Goal: Download file/media

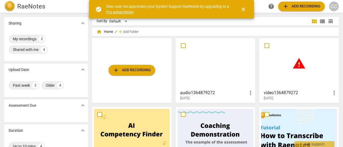
click at [243, 10] on span "close" at bounding box center [243, 9] width 6 height 6
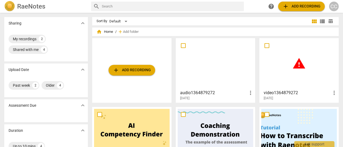
click at [197, 78] on div at bounding box center [214, 63] width 75 height 47
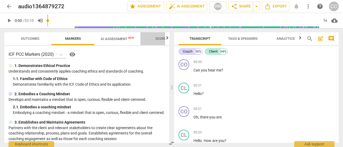
click at [157, 40] on span "Scores" at bounding box center [161, 39] width 13 height 4
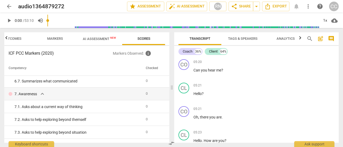
scroll to position [294, 0]
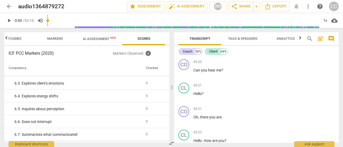
click at [22, 38] on span "Outcomes" at bounding box center [12, 38] width 31 height 7
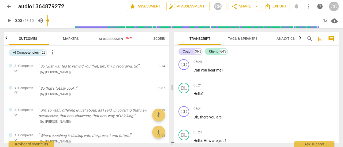
scroll to position [0, 0]
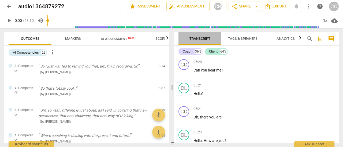
click at [200, 39] on span "Transcript" at bounding box center [199, 39] width 21 height 4
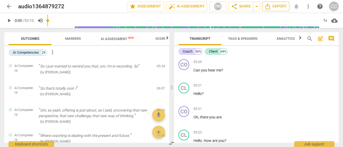
click at [272, 6] on span "Export" at bounding box center [275, 6] width 22 height 6
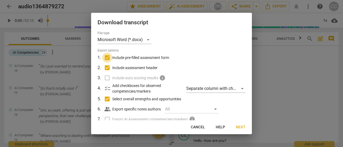
click at [107, 58] on input "Include pre-filled assessment form" at bounding box center [107, 58] width 10 height 10
checkbox input "false"
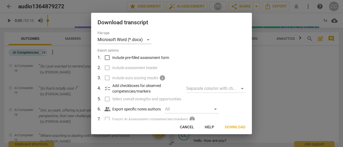
click at [231, 129] on span "Download" at bounding box center [235, 127] width 21 height 5
